Goal: Book appointment/travel/reservation

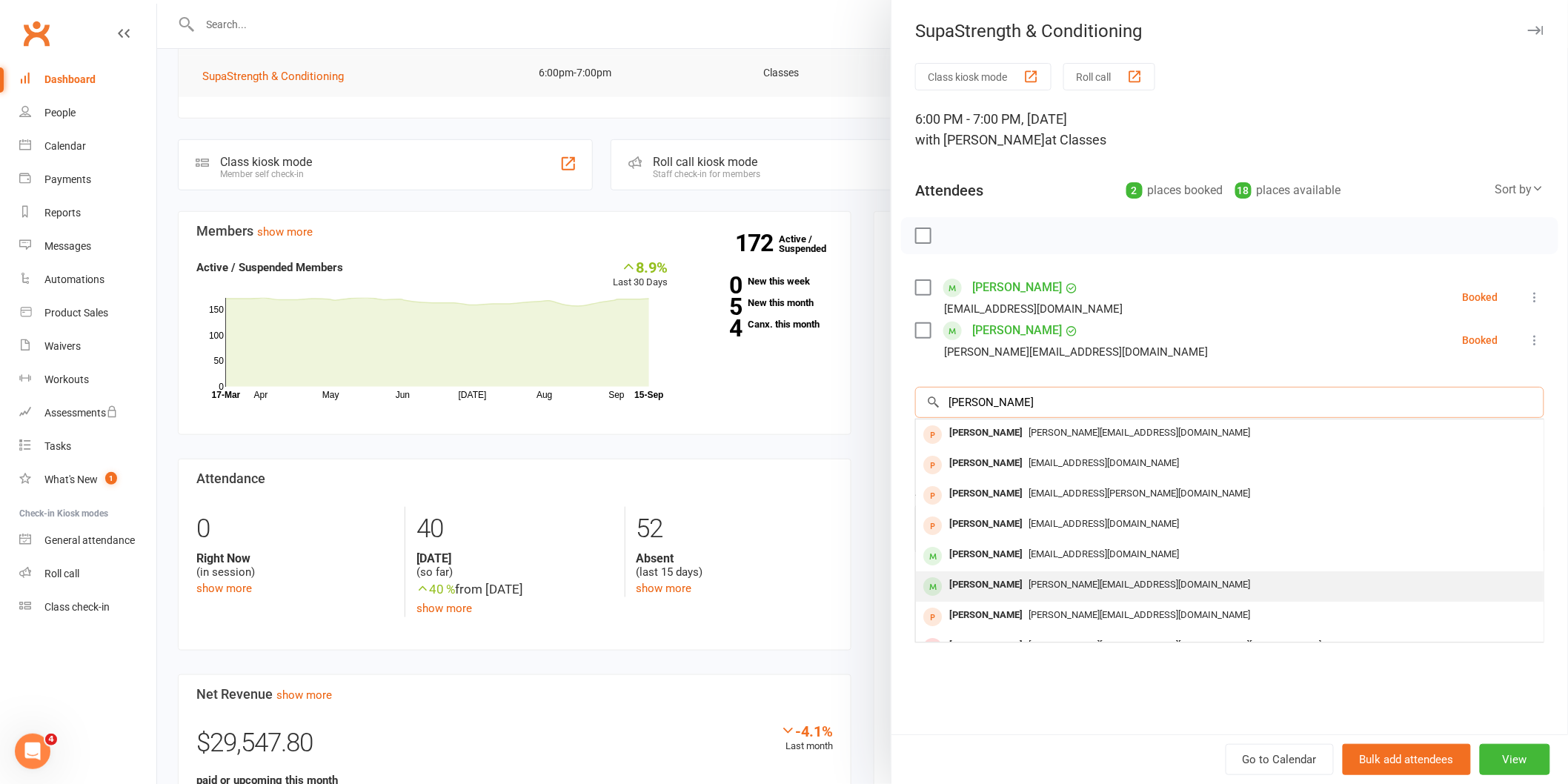
type input "[PERSON_NAME]"
click at [1090, 574] on div "[PERSON_NAME][EMAIL_ADDRESS][DOMAIN_NAME]" at bounding box center [1230, 585] width 615 height 22
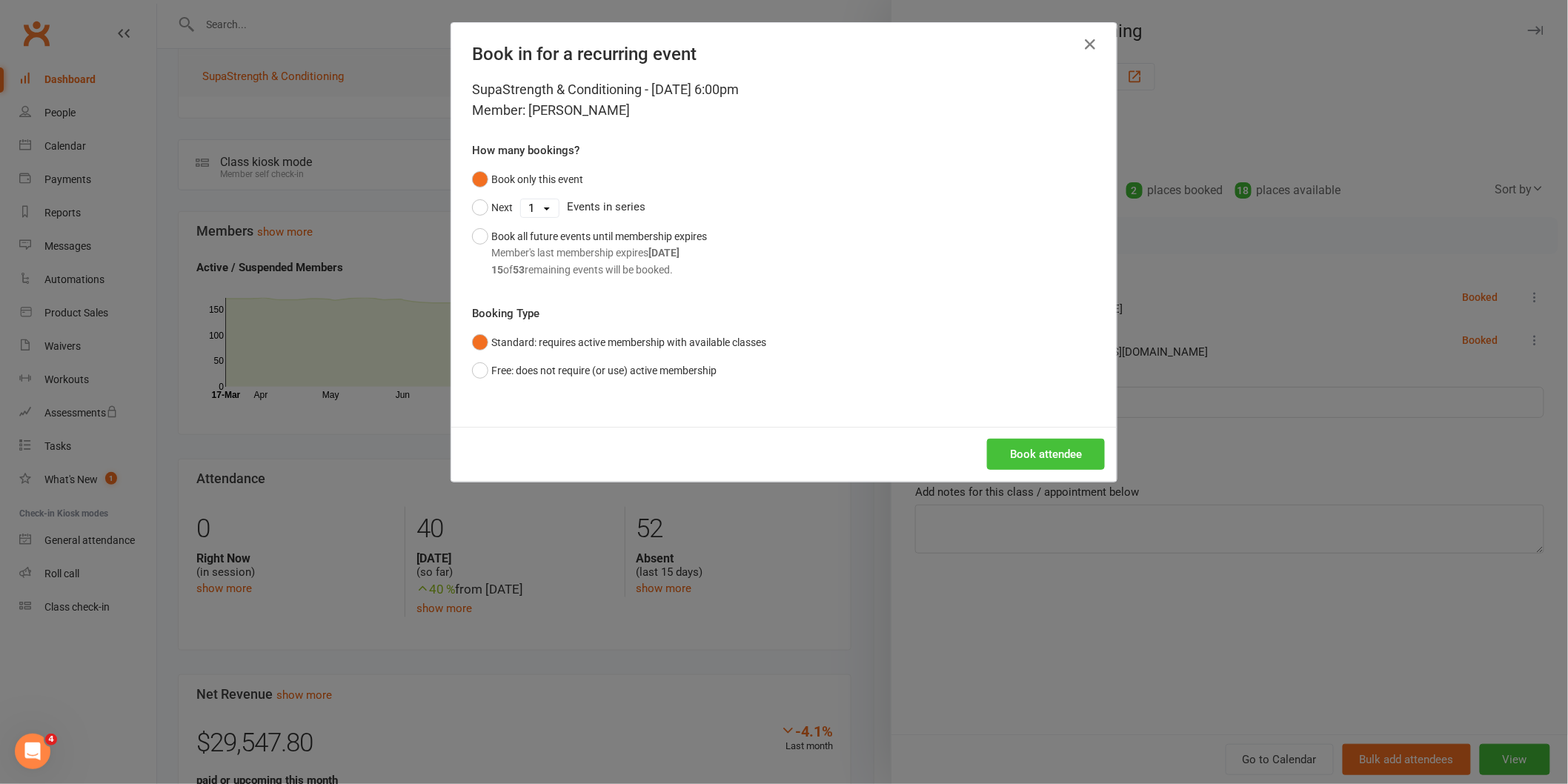
click at [1064, 446] on button "Book attendee" at bounding box center [1046, 455] width 118 height 31
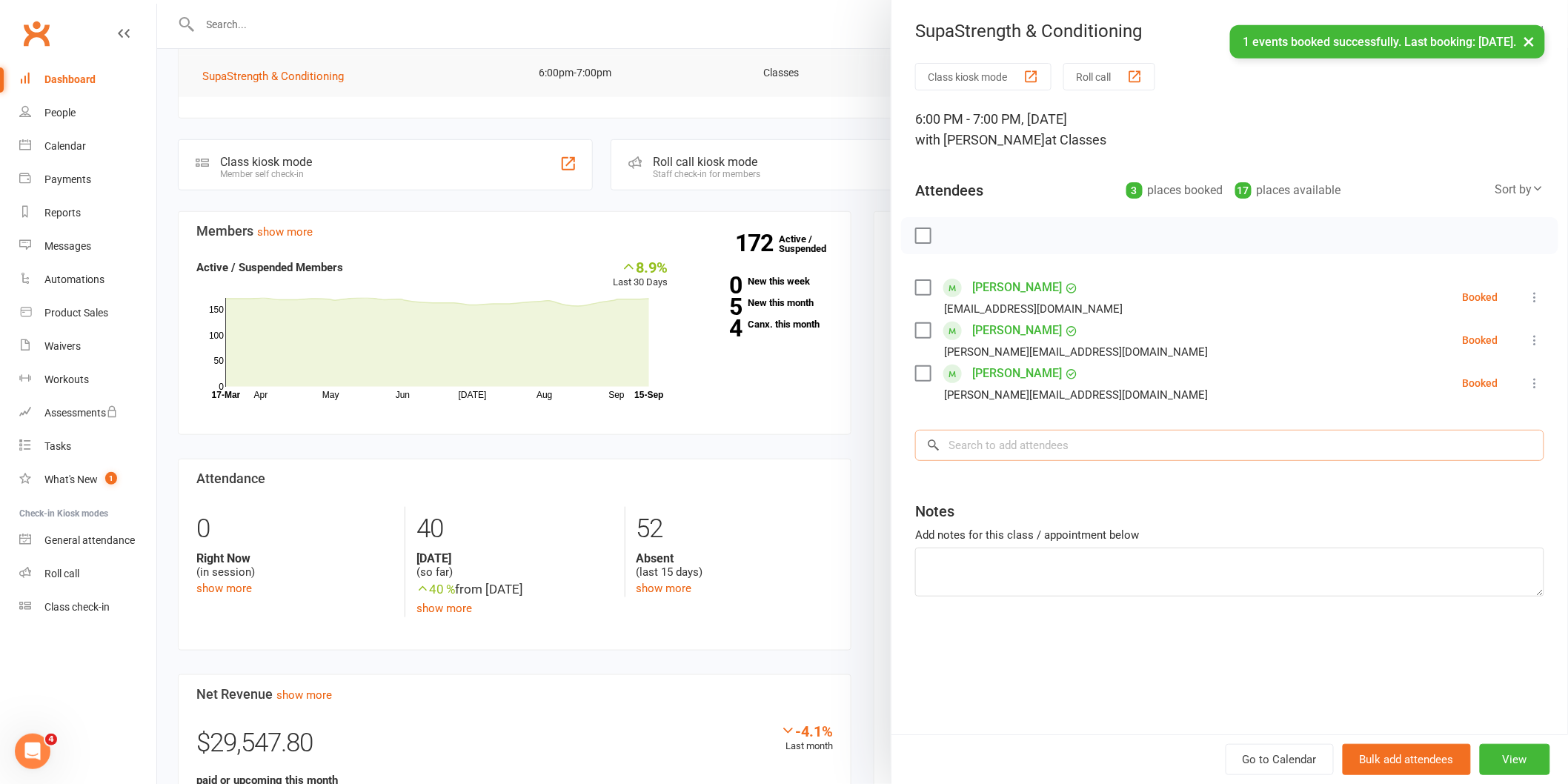
click at [1064, 446] on input "search" at bounding box center [1230, 446] width 629 height 31
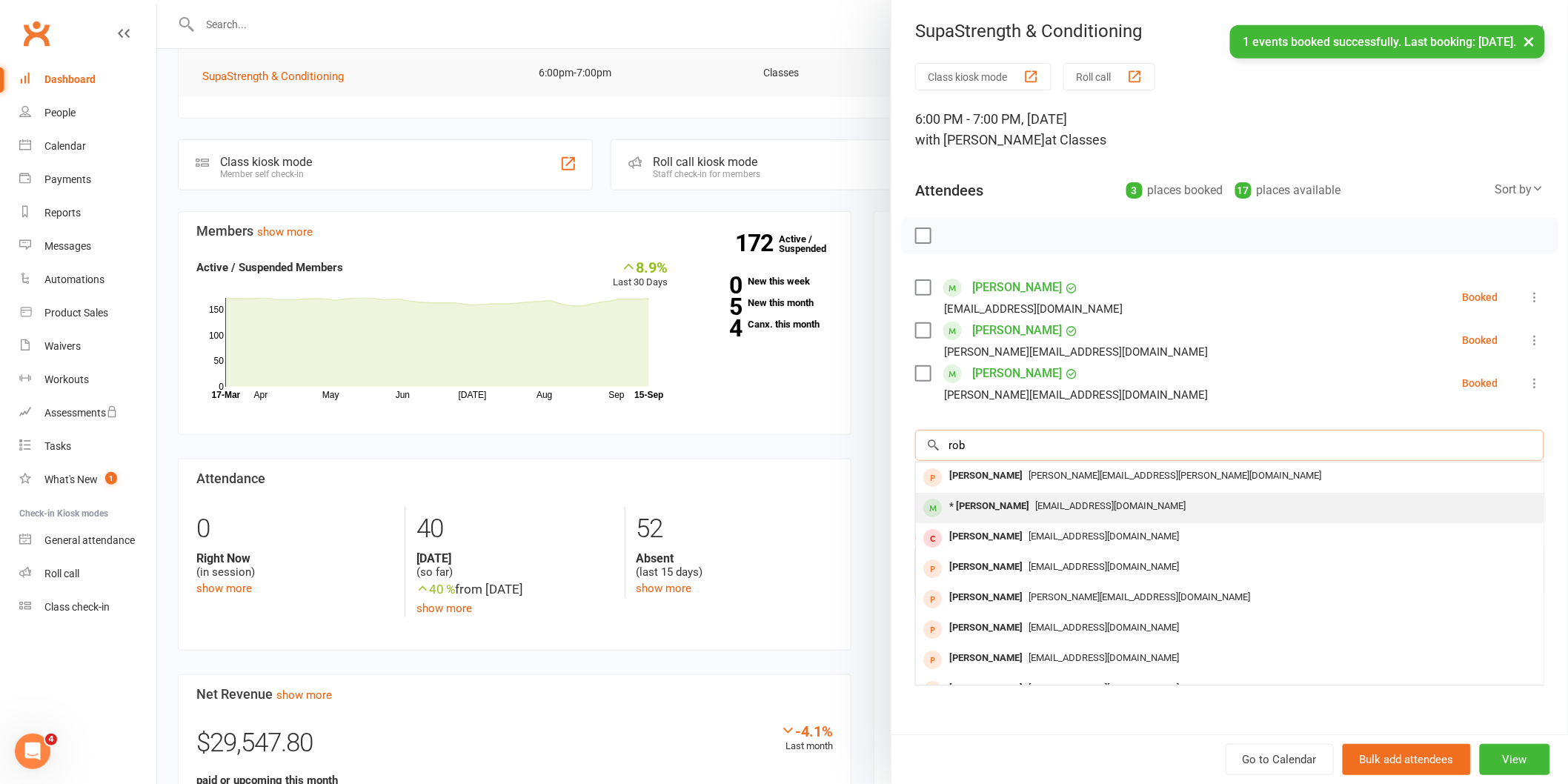
type input "rob"
click at [1072, 515] on div "[EMAIL_ADDRESS][DOMAIN_NAME]" at bounding box center [1230, 507] width 615 height 22
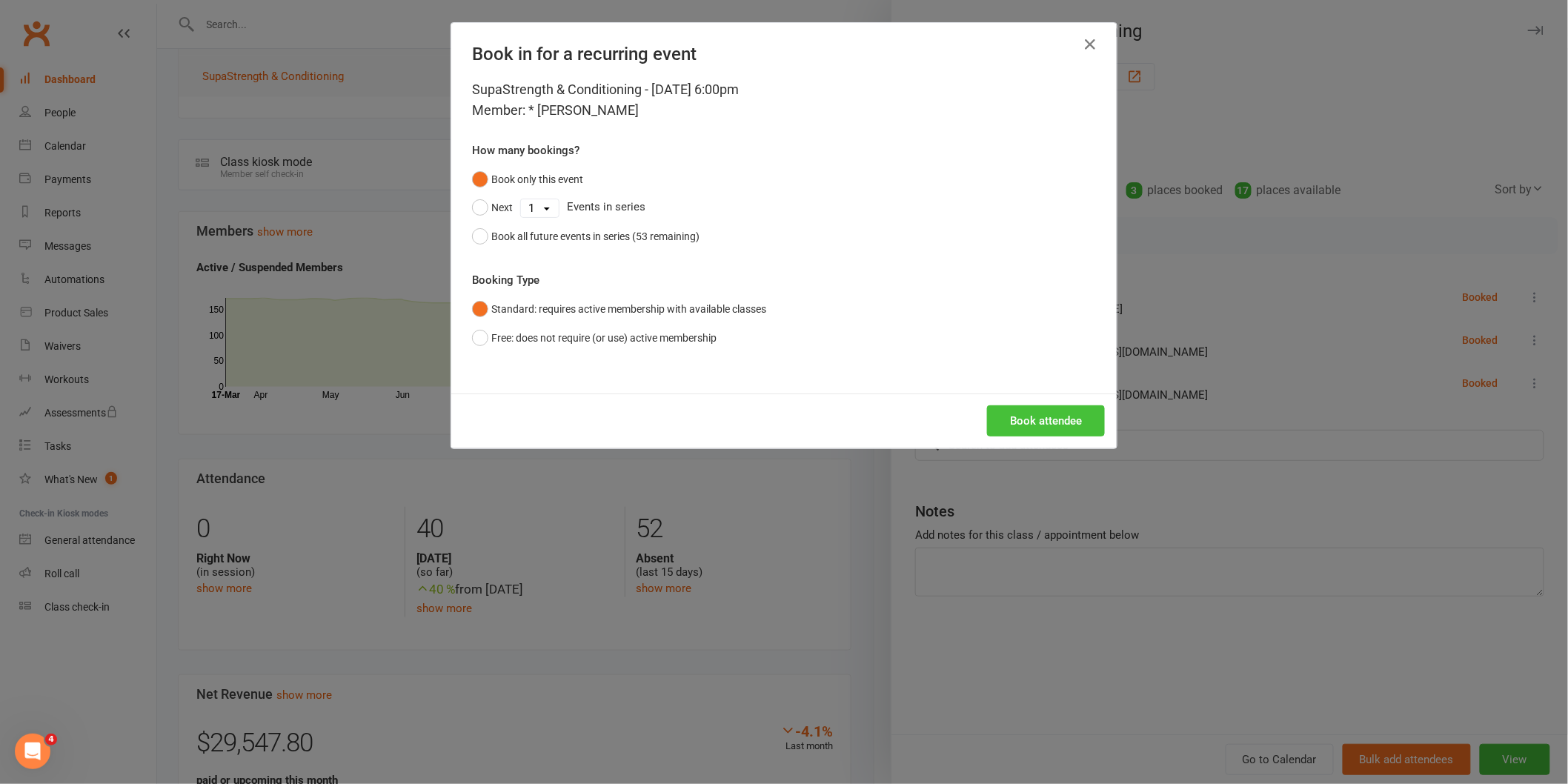
click at [999, 414] on button "Book attendee" at bounding box center [1046, 421] width 118 height 31
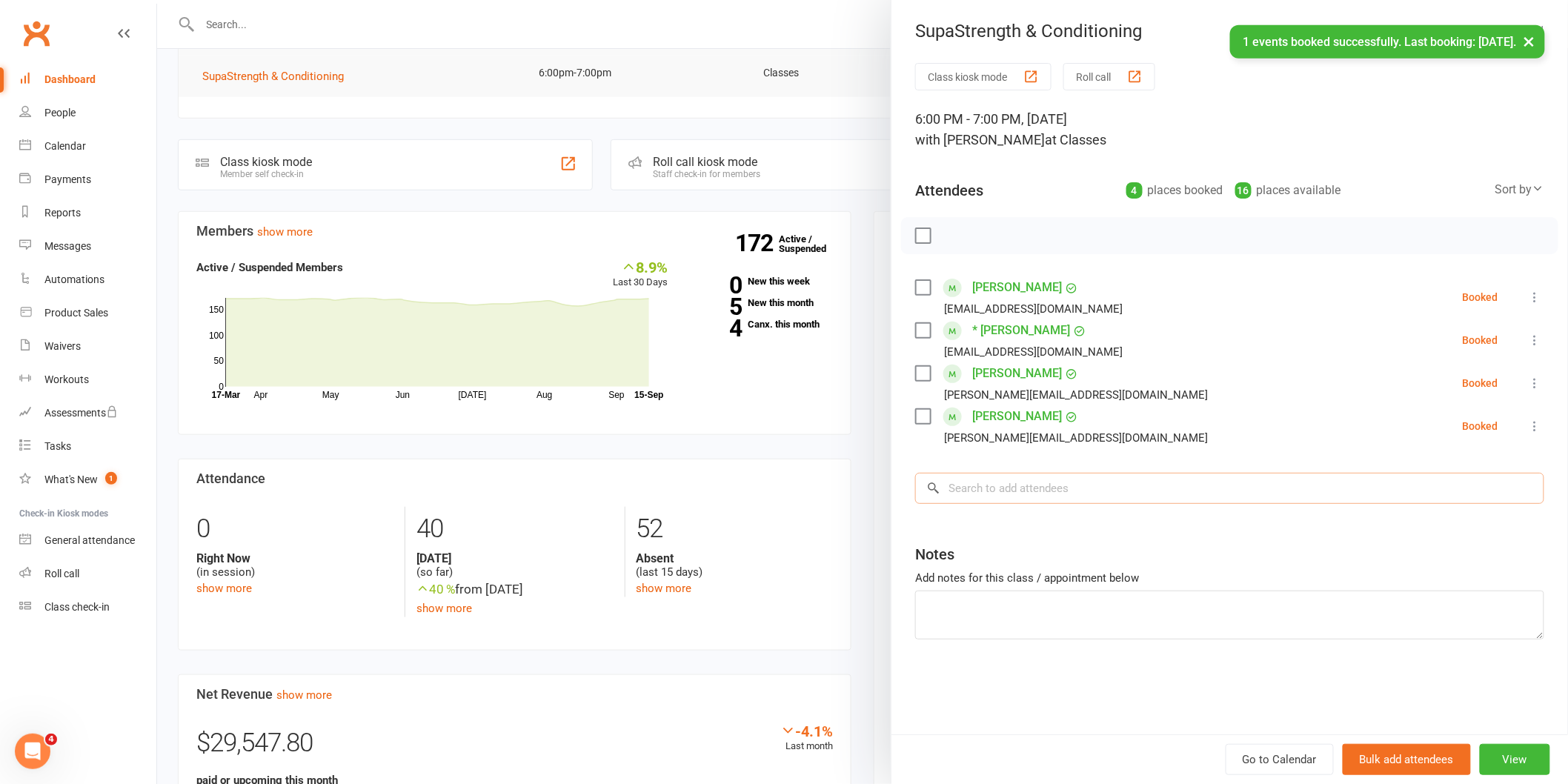
click at [1087, 500] on input "search" at bounding box center [1230, 488] width 629 height 31
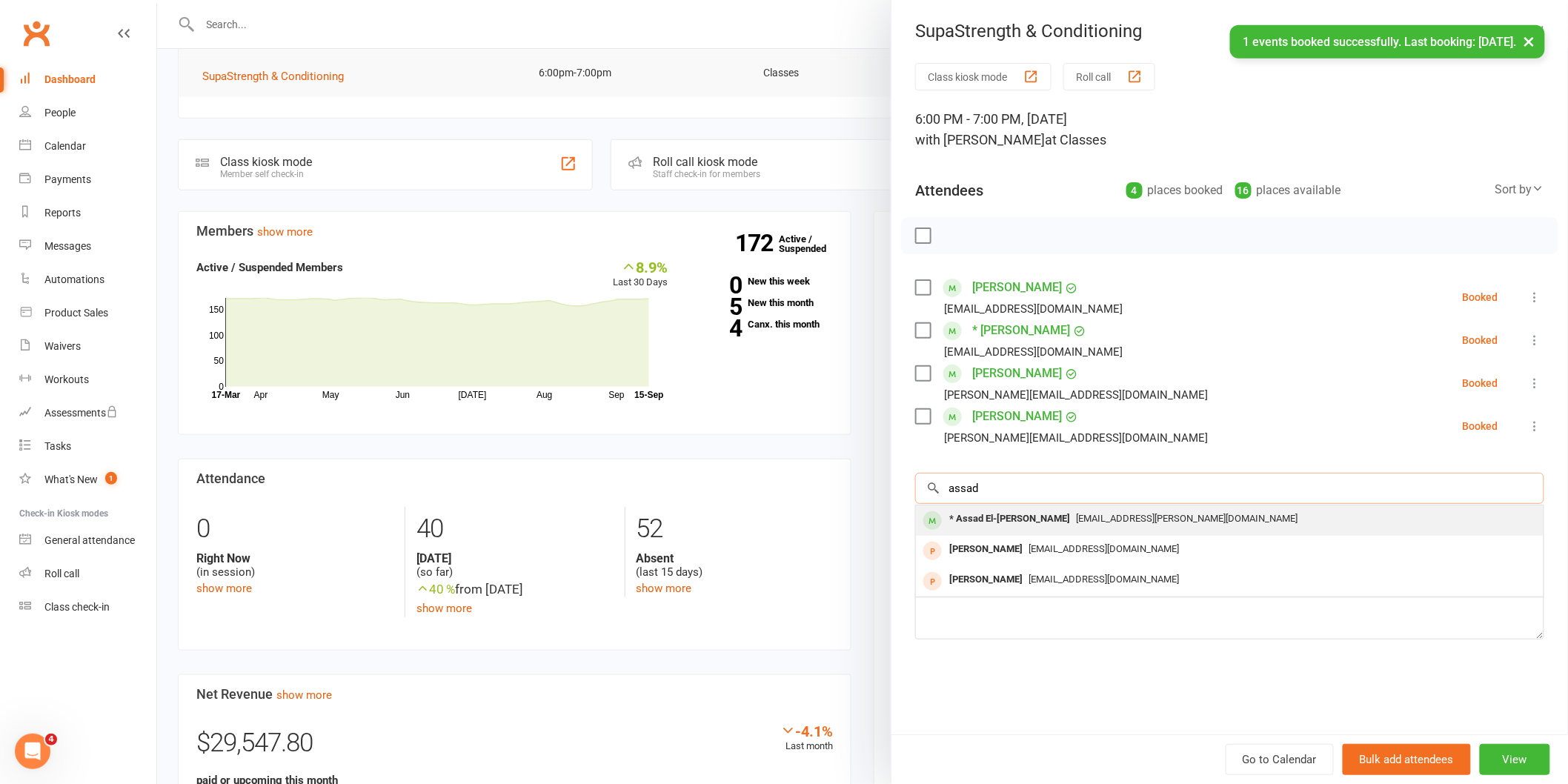
type input "assad"
click at [1098, 530] on div "* Assad El-Khoury [EMAIL_ADDRESS][PERSON_NAME][DOMAIN_NAME]" at bounding box center [1230, 520] width 627 height 30
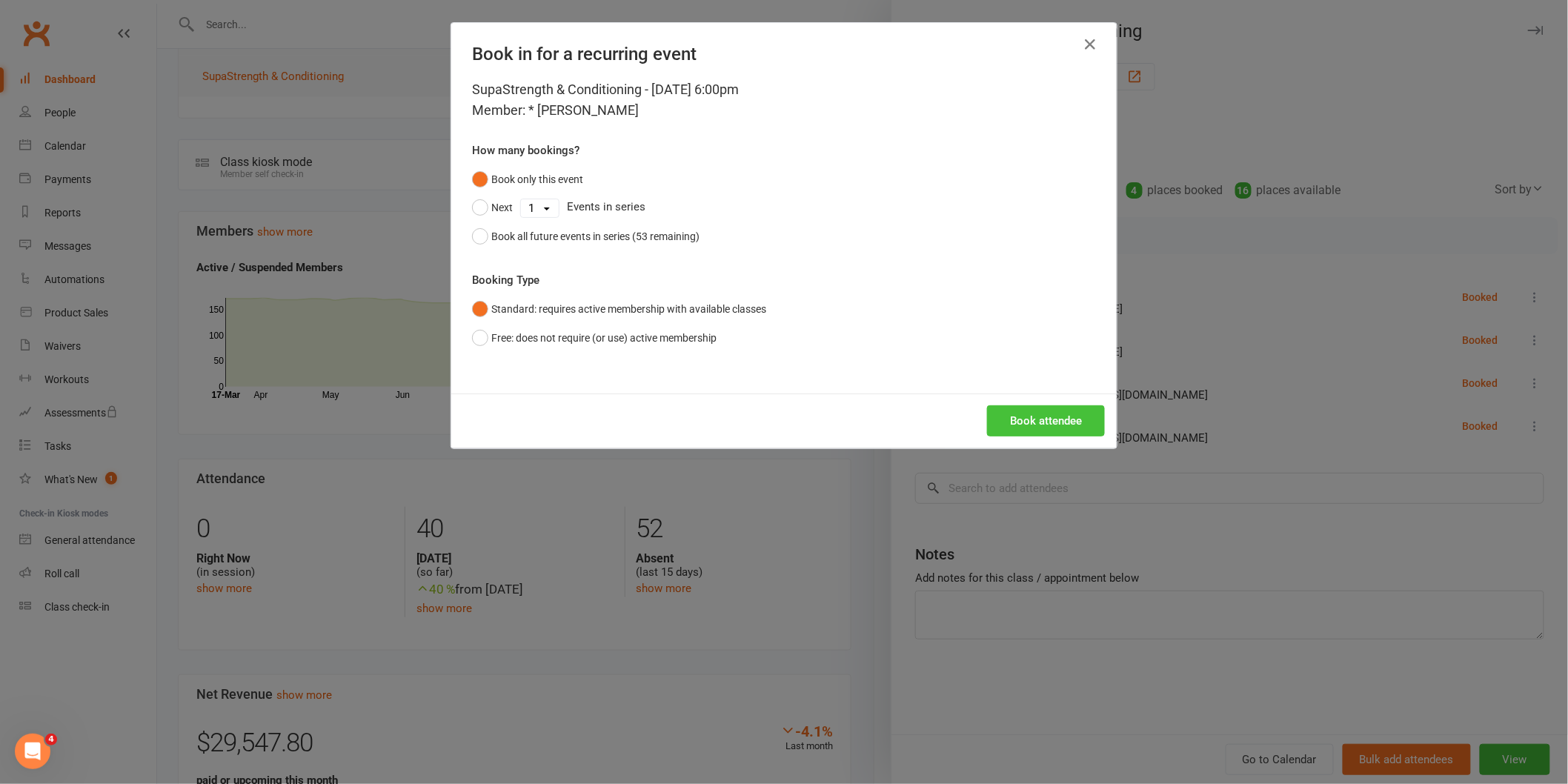
click at [1039, 422] on button "Book attendee" at bounding box center [1046, 421] width 118 height 31
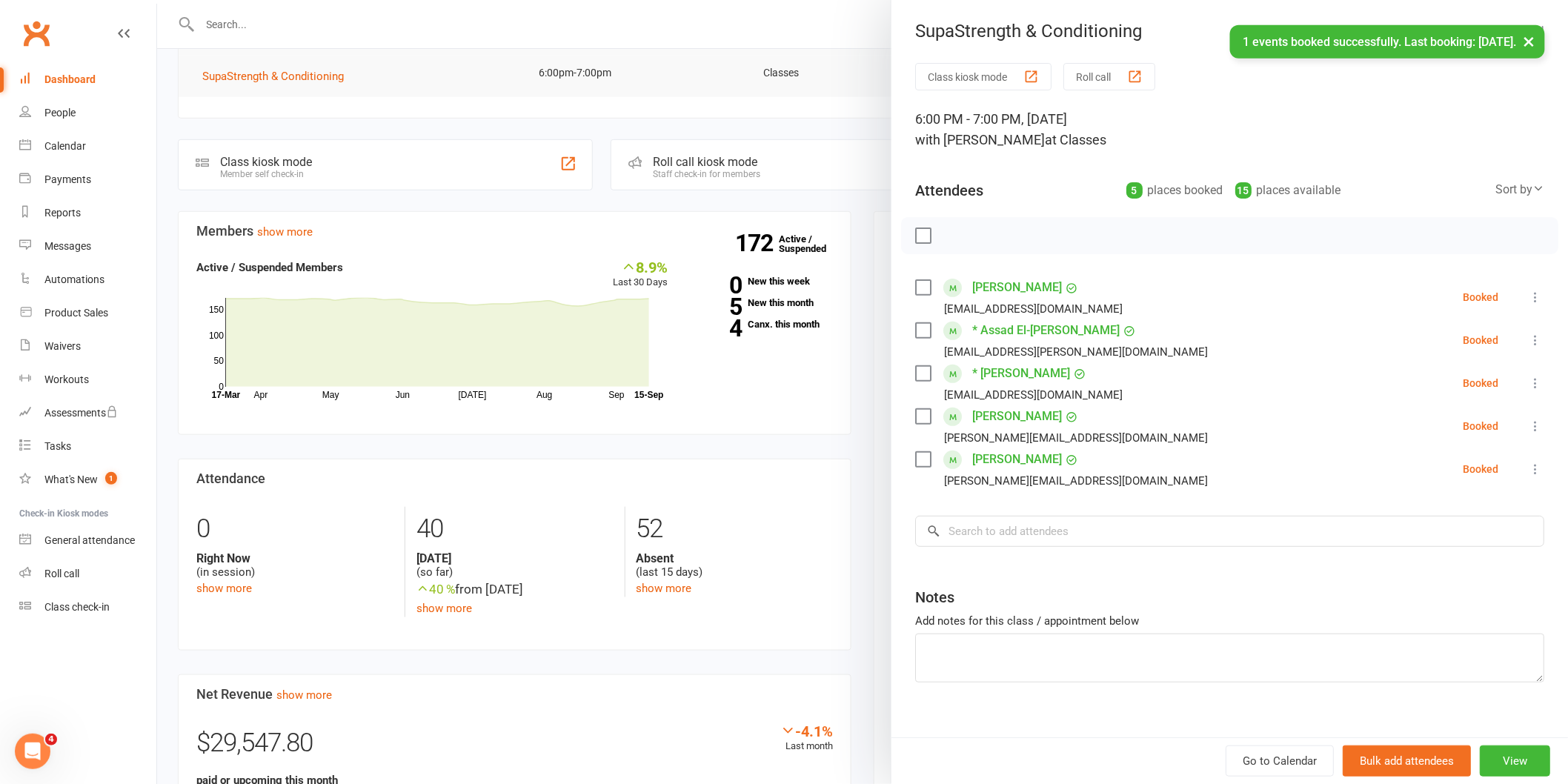
click at [1056, 491] on div "Class kiosk mode Roll call 6:00 PM - 7:00 PM, [DATE] with [PERSON_NAME] at Clas…" at bounding box center [1230, 410] width 676 height 694
click at [1064, 527] on input "search" at bounding box center [1230, 531] width 629 height 31
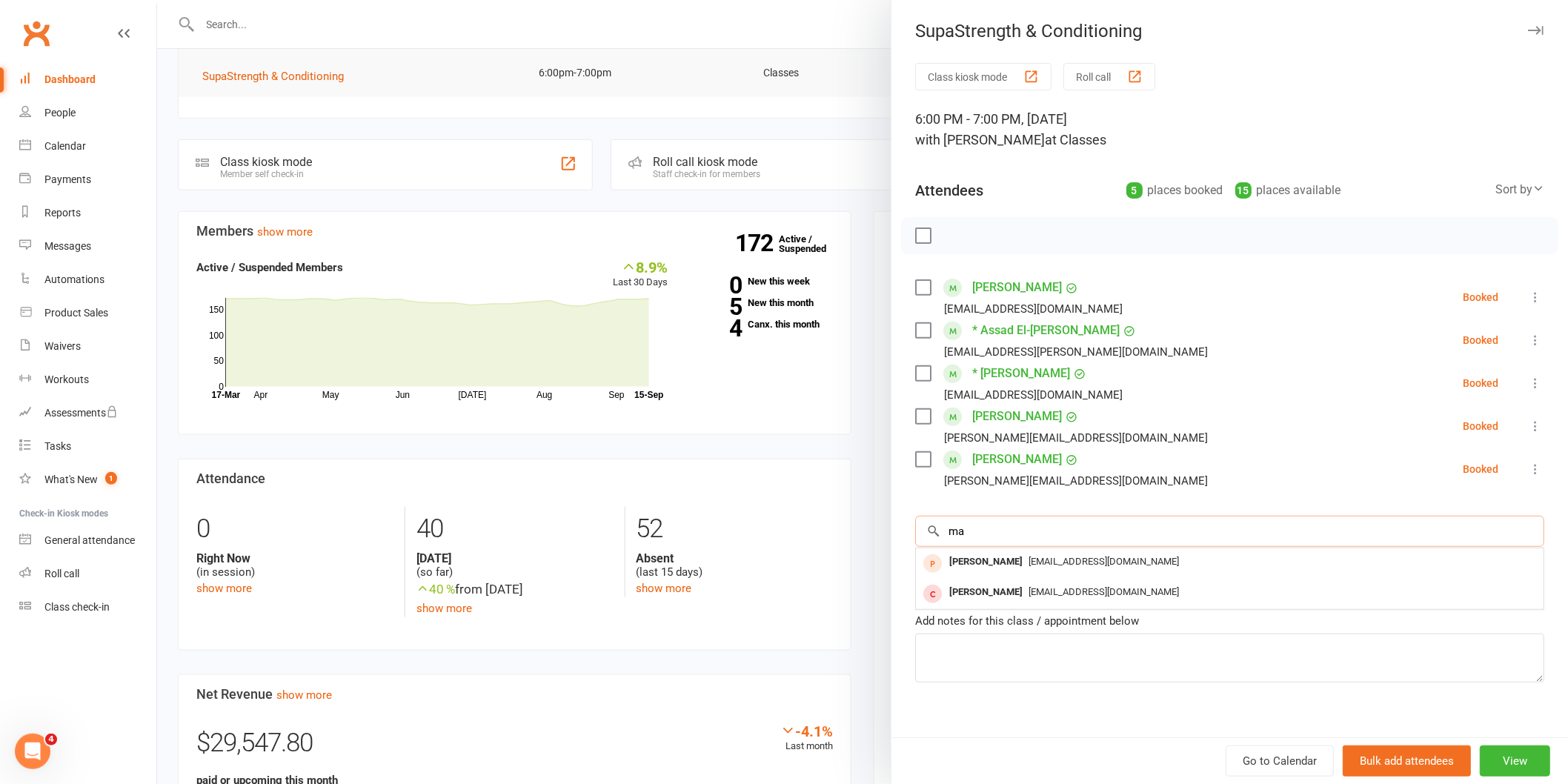
type input "m"
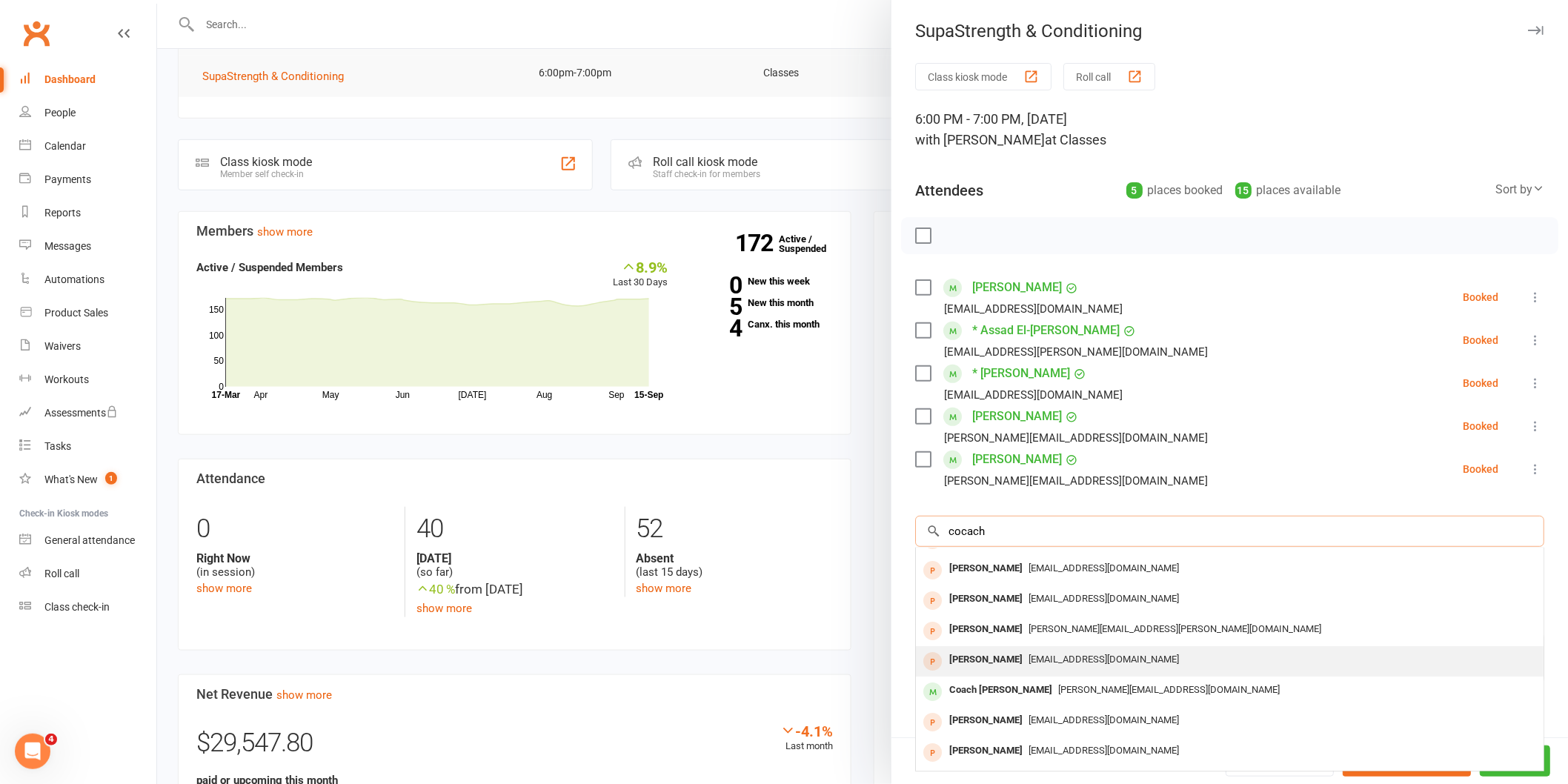
scroll to position [81, 0]
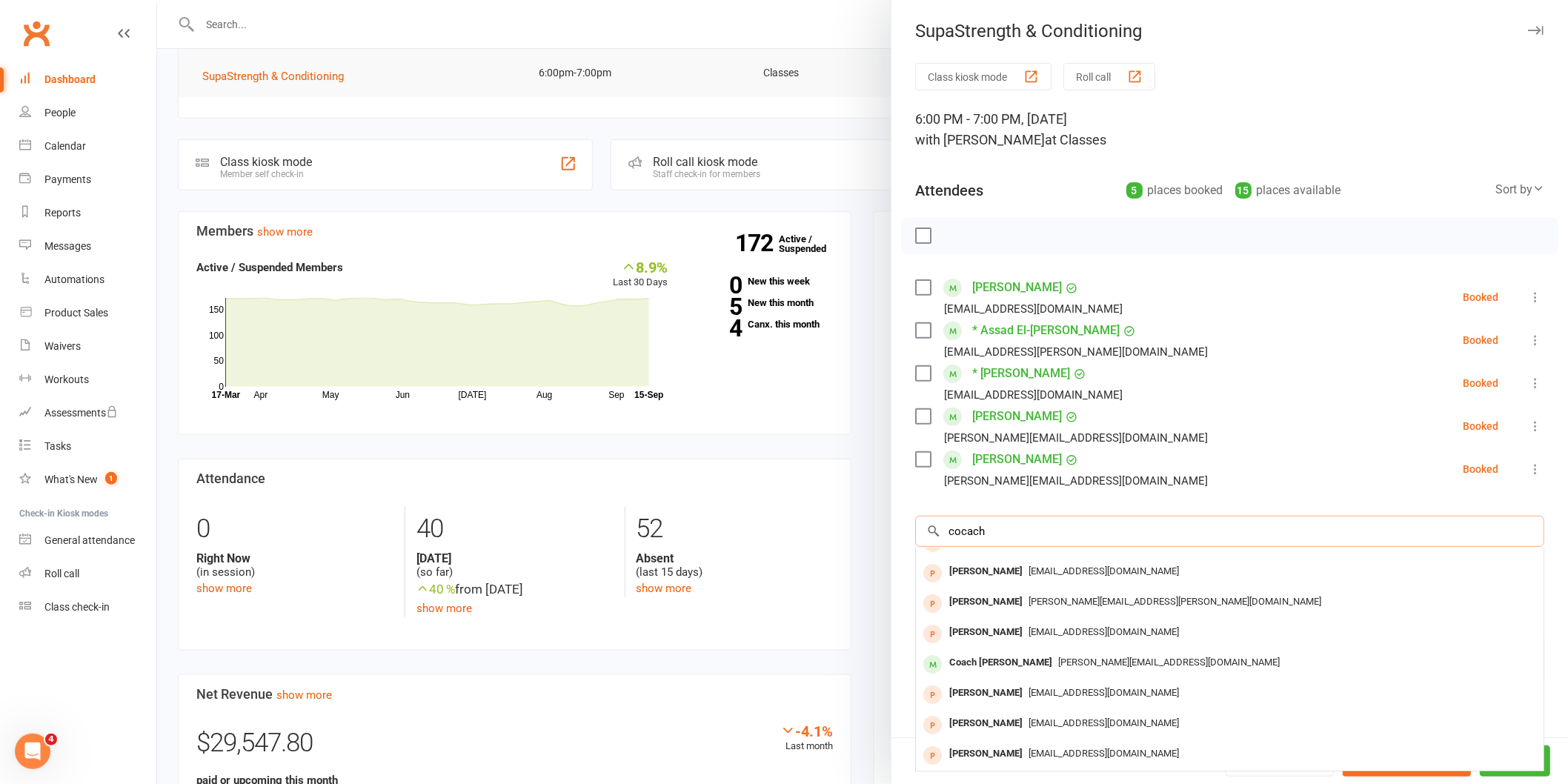
click at [956, 527] on input "cocach" at bounding box center [1230, 531] width 629 height 31
click at [959, 527] on input "cocach" at bounding box center [1230, 531] width 629 height 31
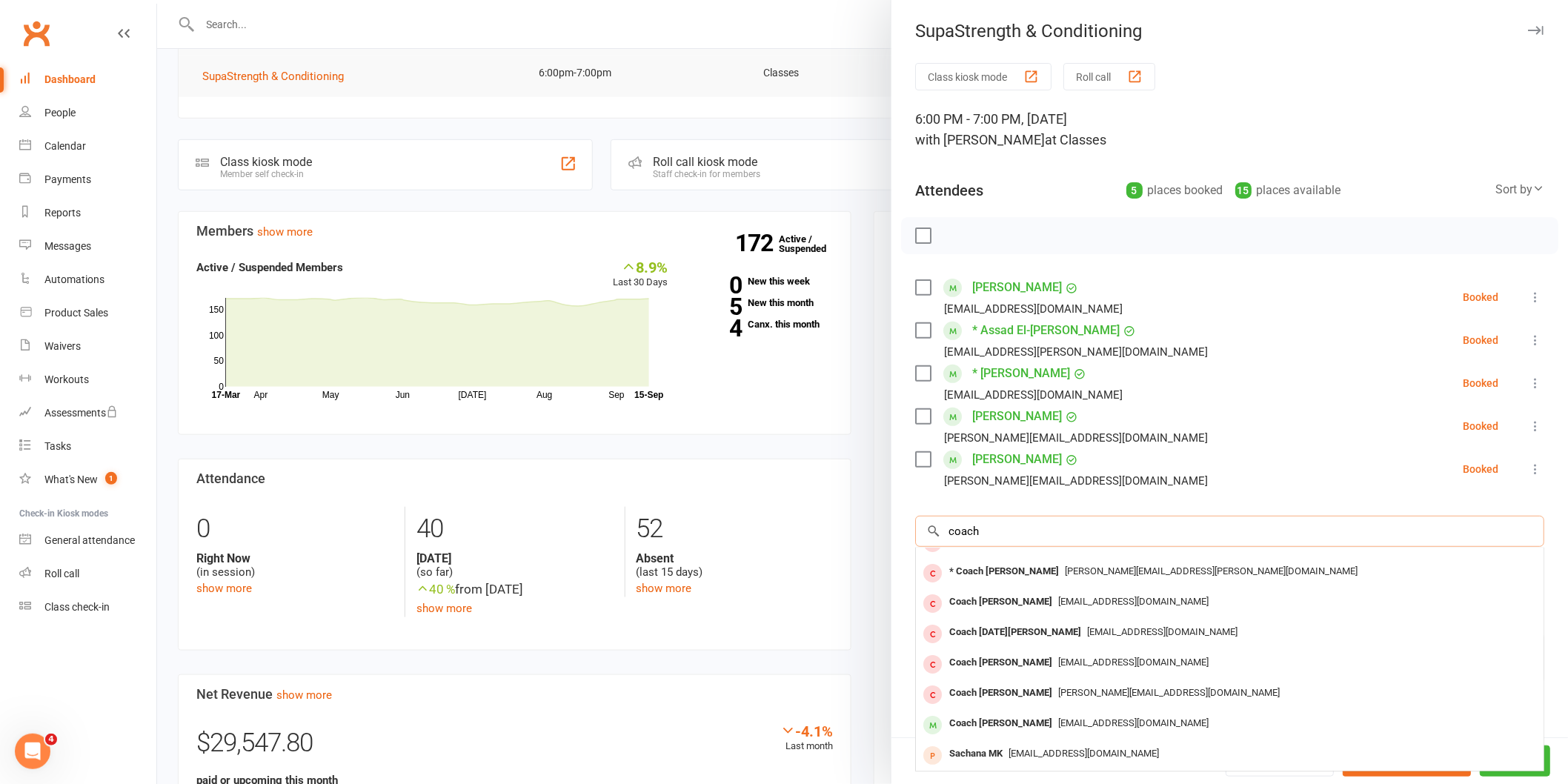
click at [993, 537] on input "coach" at bounding box center [1230, 531] width 629 height 31
type input "coach"
click at [1246, 722] on div "[EMAIL_ADDRESS][DOMAIN_NAME]" at bounding box center [1230, 723] width 615 height 22
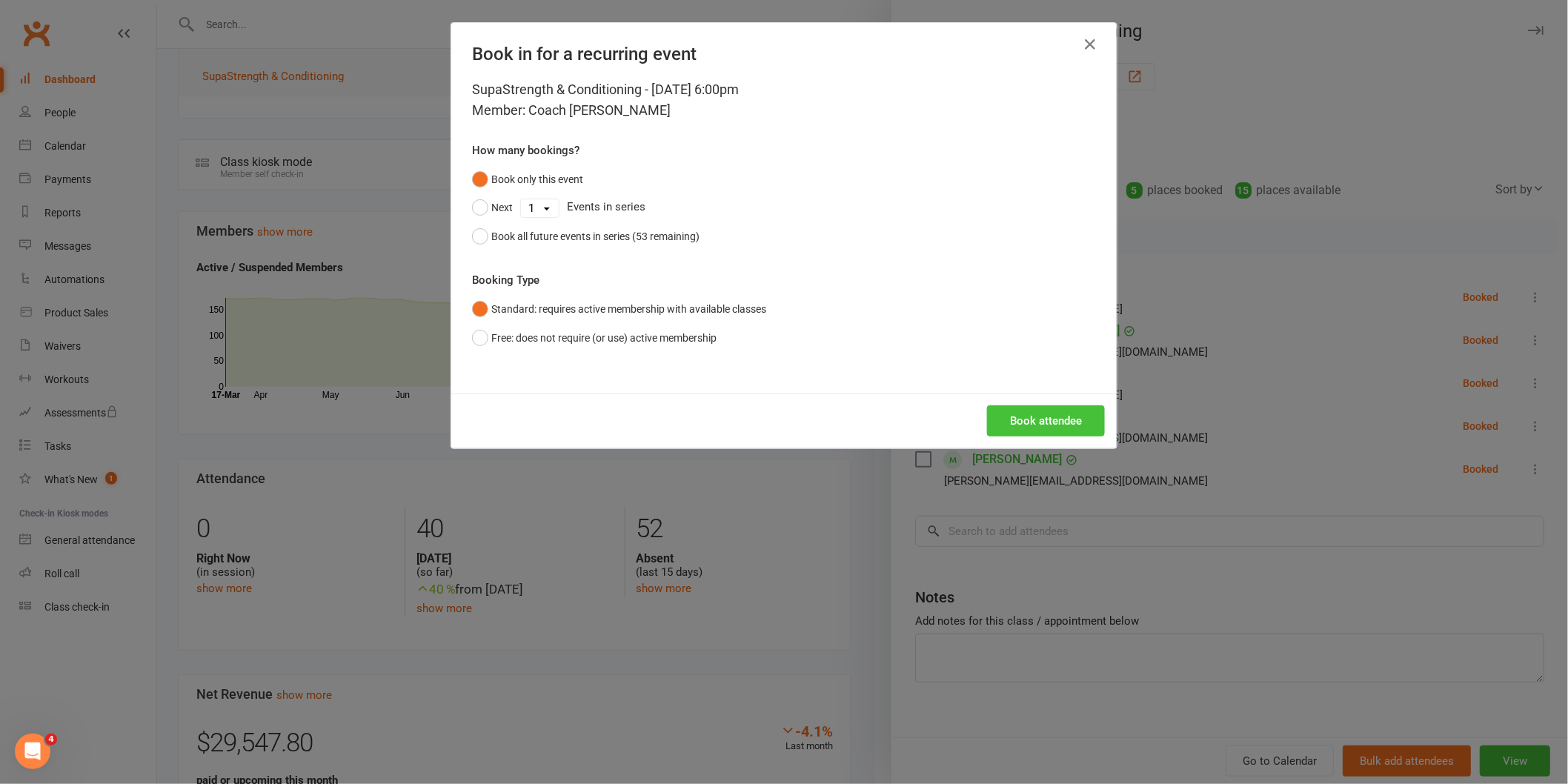
click at [1072, 426] on button "Book attendee" at bounding box center [1046, 421] width 118 height 31
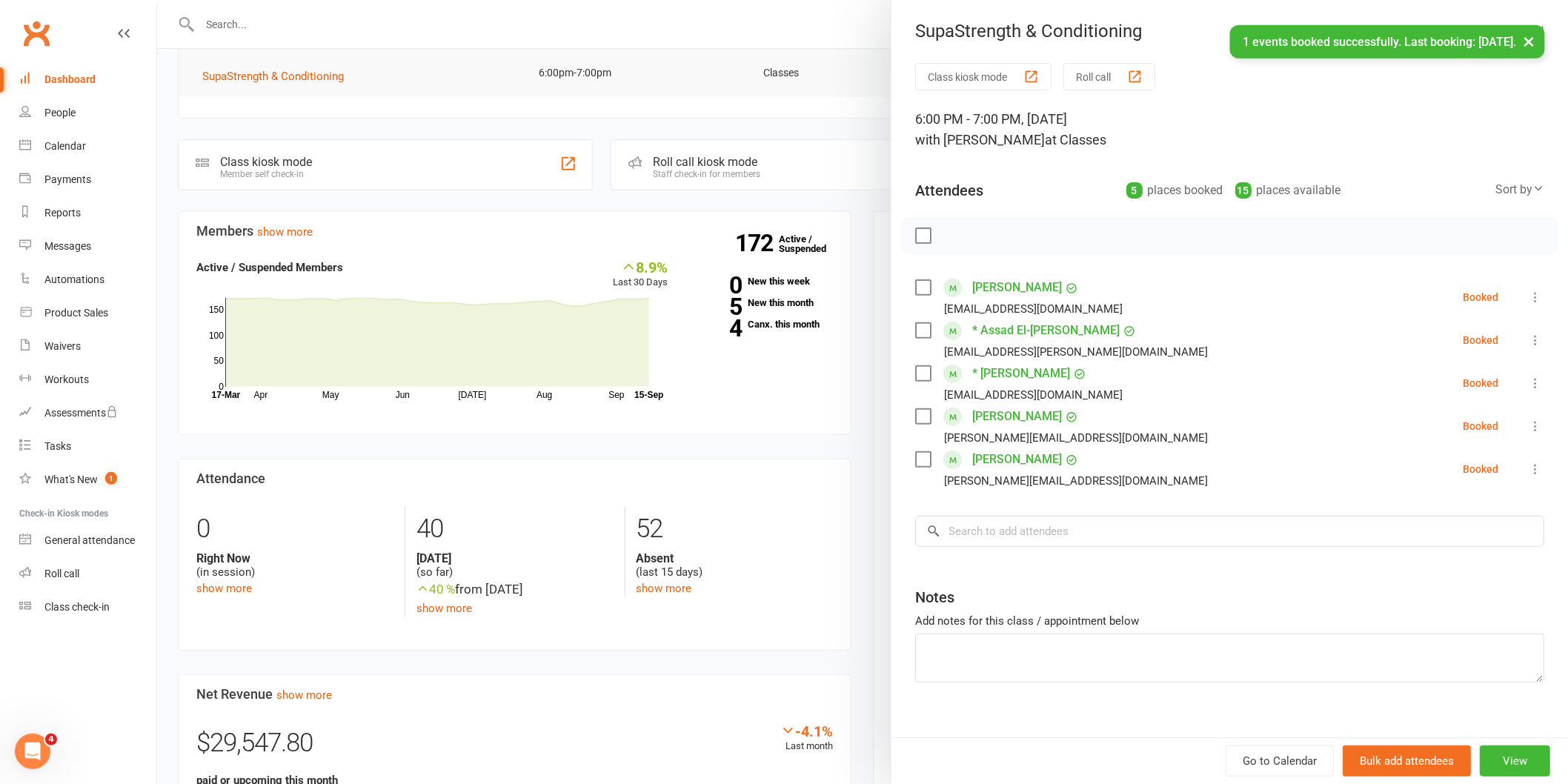
click at [922, 237] on label at bounding box center [922, 235] width 15 height 15
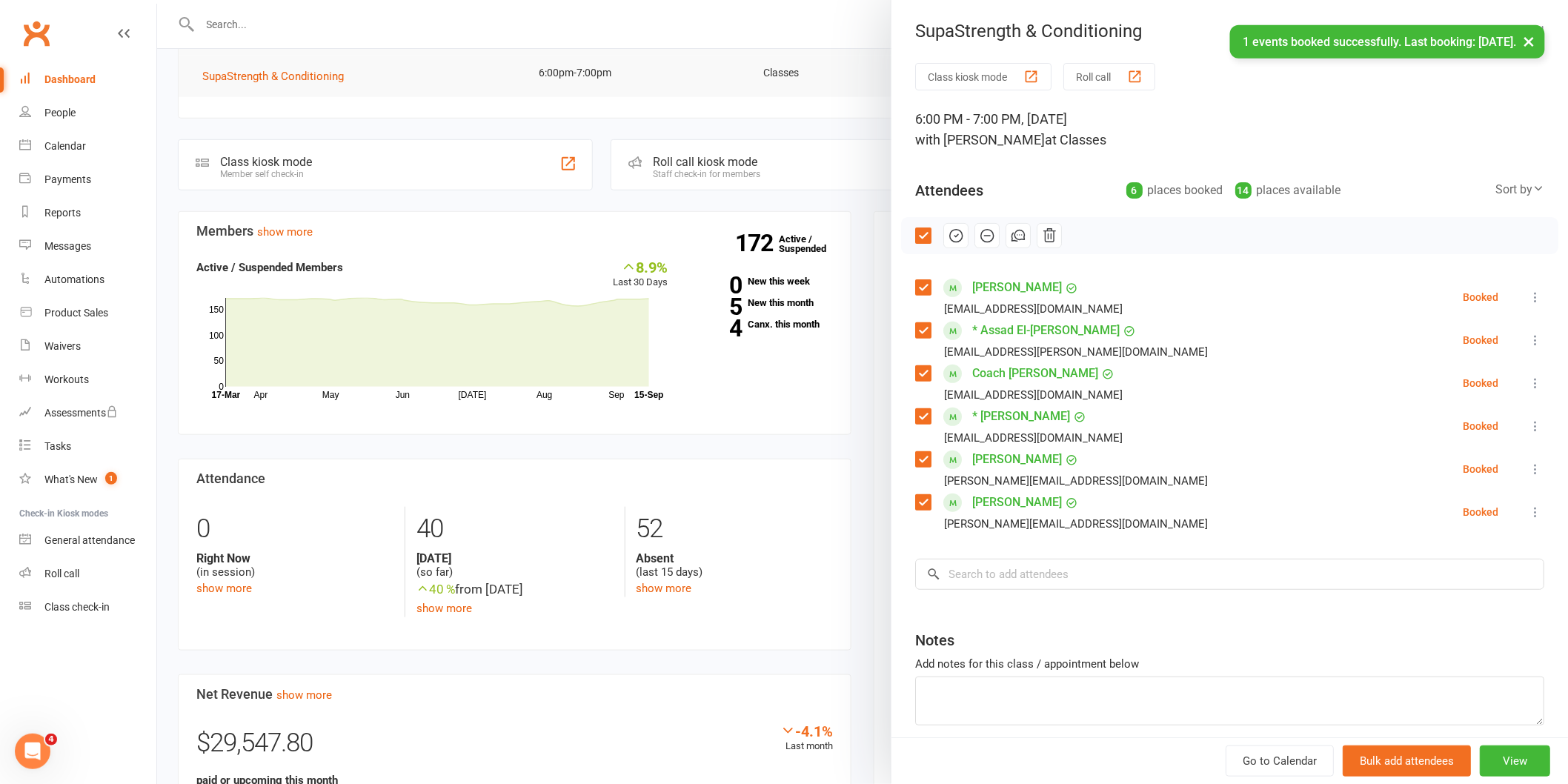
click at [952, 232] on icon "button" at bounding box center [956, 235] width 17 height 17
